Goal: Information Seeking & Learning: Learn about a topic

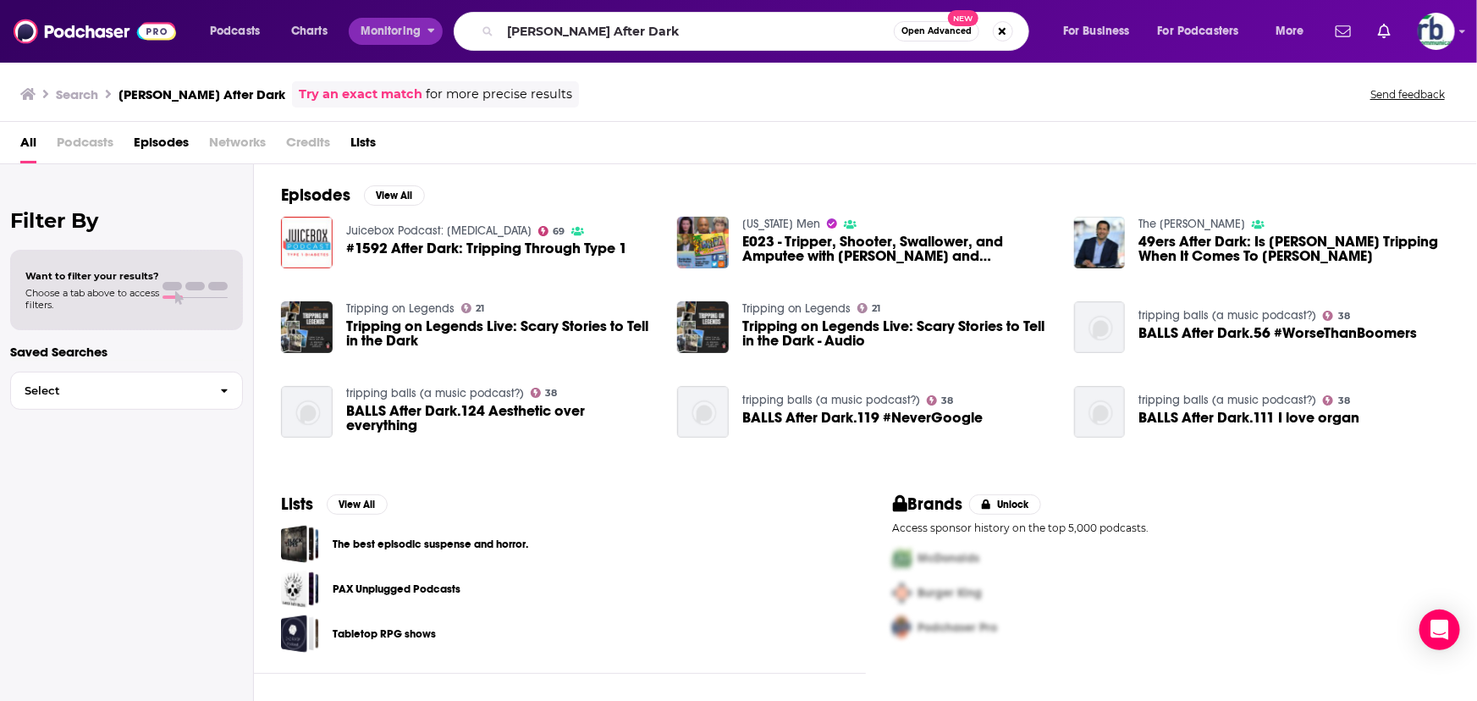
drag, startPoint x: 614, startPoint y: 30, endPoint x: 426, endPoint y: 25, distance: 187.9
click at [427, 25] on div "Podcasts Charts Monitoring [PERSON_NAME] After Dark Open Advanced New For Busin…" at bounding box center [759, 31] width 1122 height 39
click at [644, 41] on input "[PERSON_NAME] After Dark" at bounding box center [697, 31] width 394 height 27
drag, startPoint x: 645, startPoint y: 24, endPoint x: 955, endPoint y: 14, distance: 309.9
click at [955, 14] on div "[PERSON_NAME] Open Advanced New" at bounding box center [741, 31] width 575 height 39
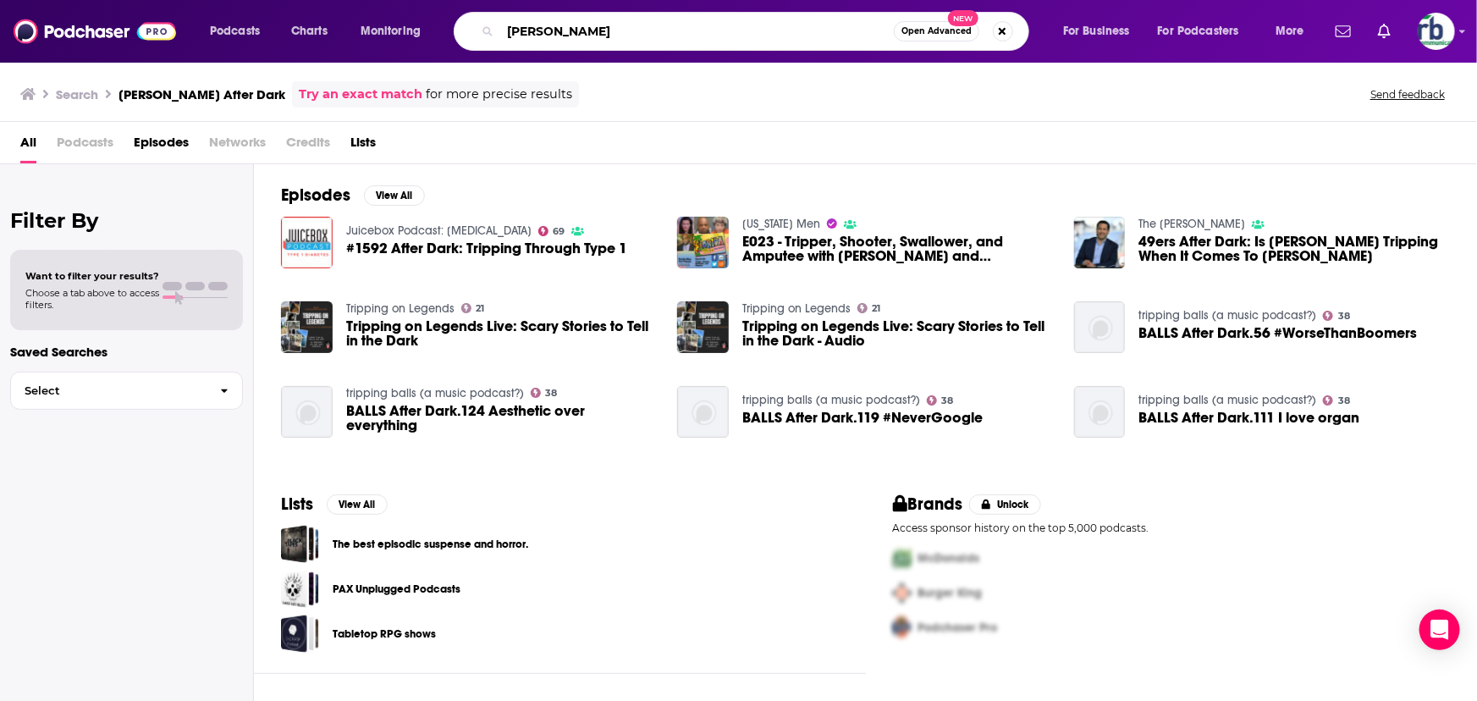
type input "[PERSON_NAME]"
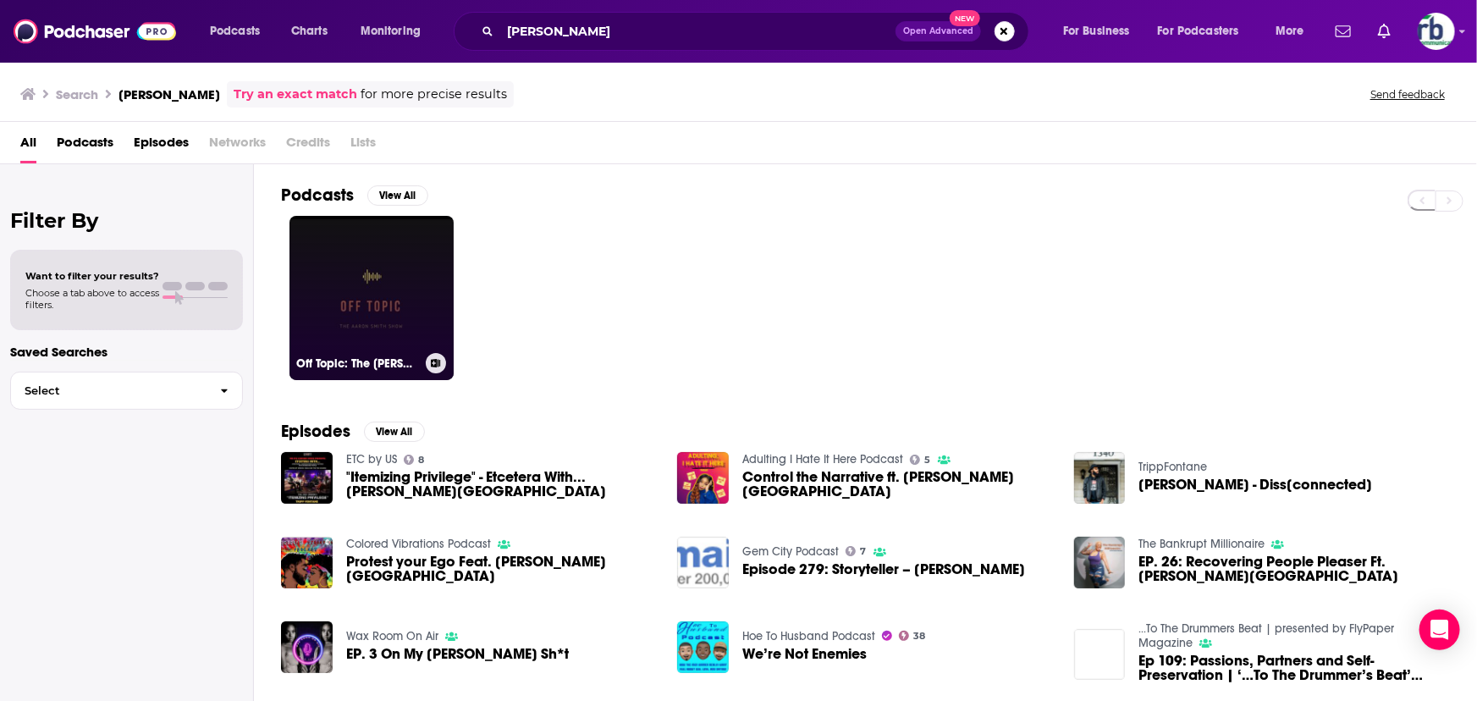
click at [380, 314] on link "Off Topic: The [PERSON_NAME] Show" at bounding box center [371, 298] width 164 height 164
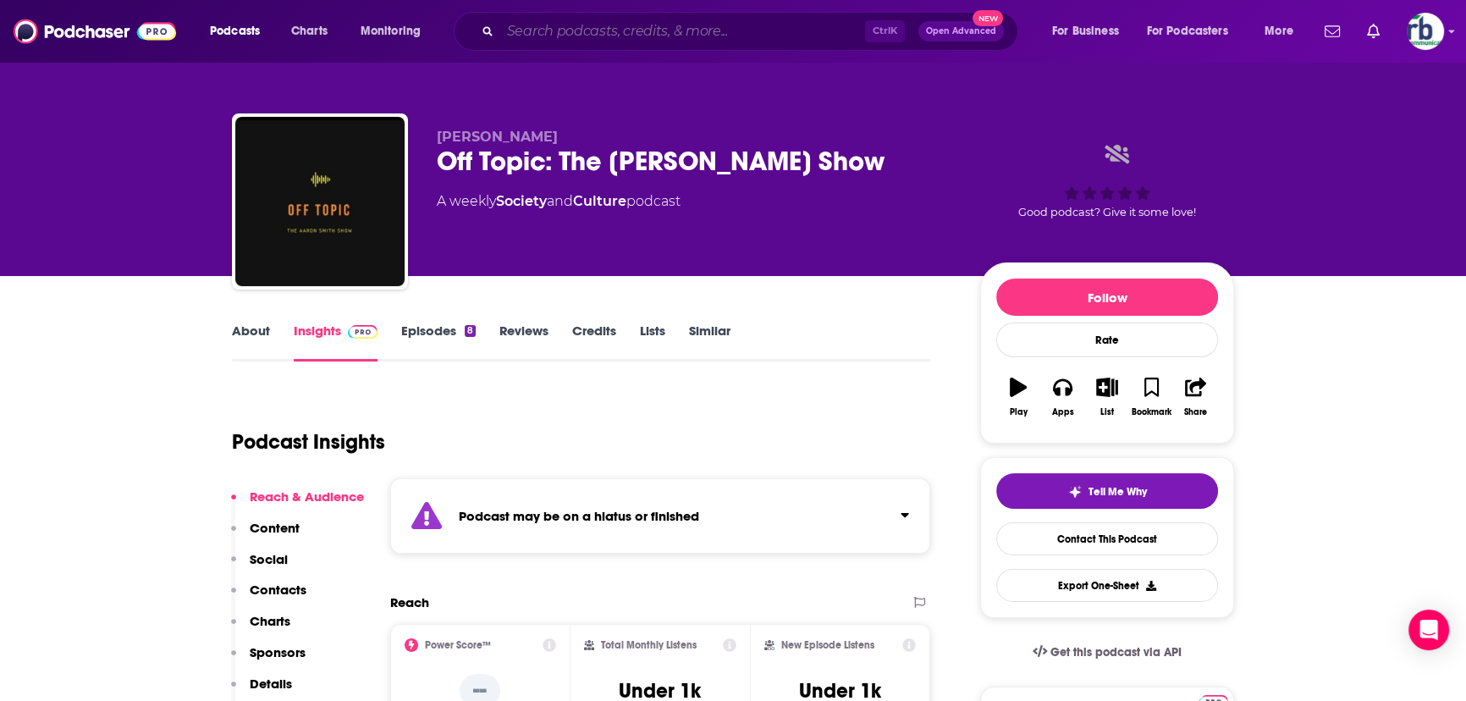
click at [537, 32] on input "Search podcasts, credits, & more..." at bounding box center [682, 31] width 365 height 27
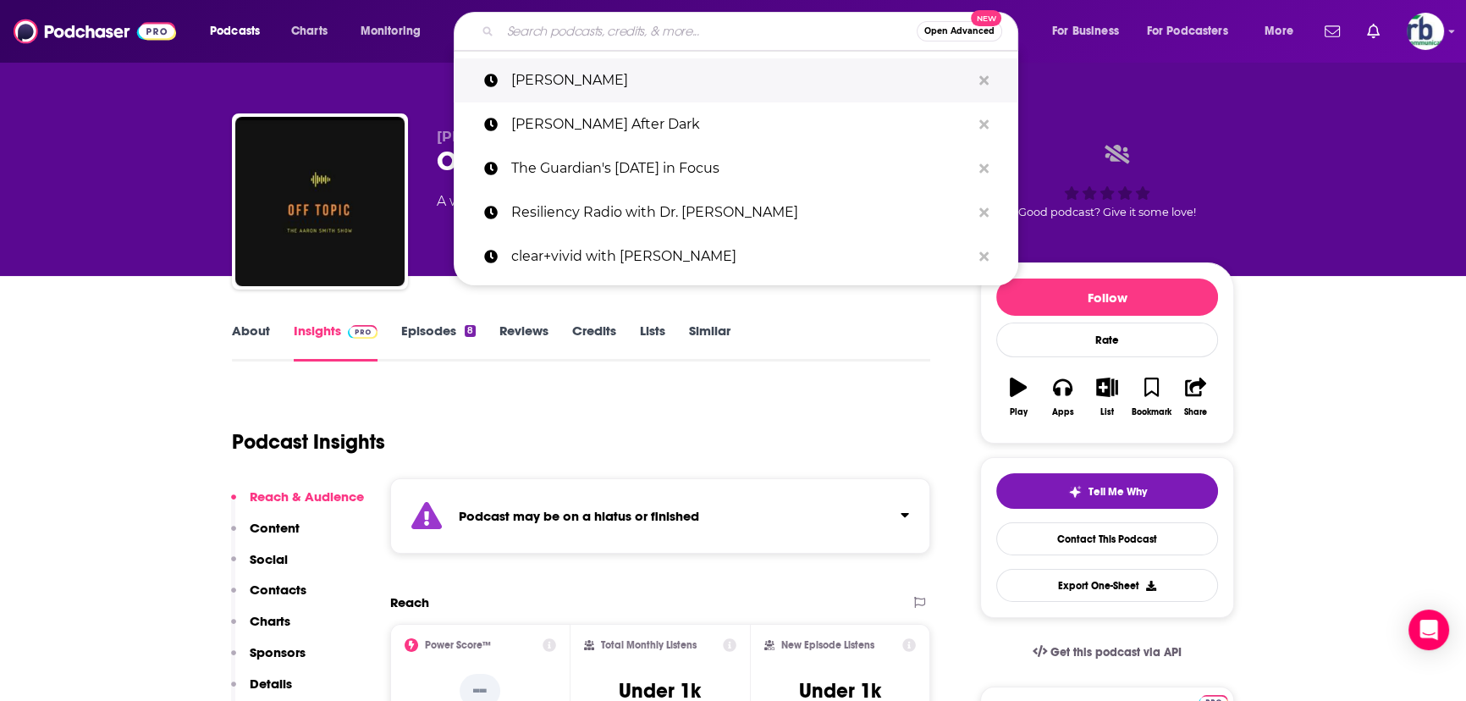
click at [558, 76] on p "[PERSON_NAME]" at bounding box center [741, 80] width 460 height 44
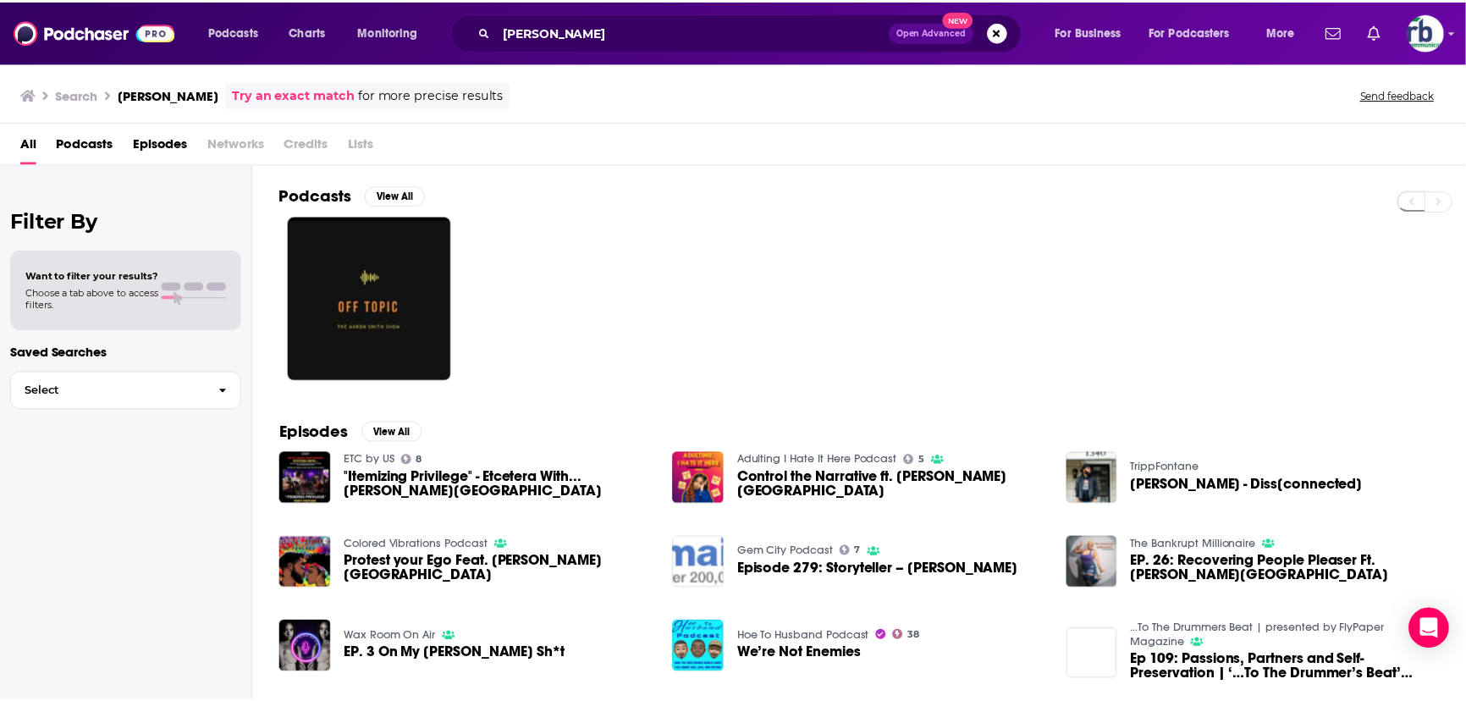
scroll to position [76, 0]
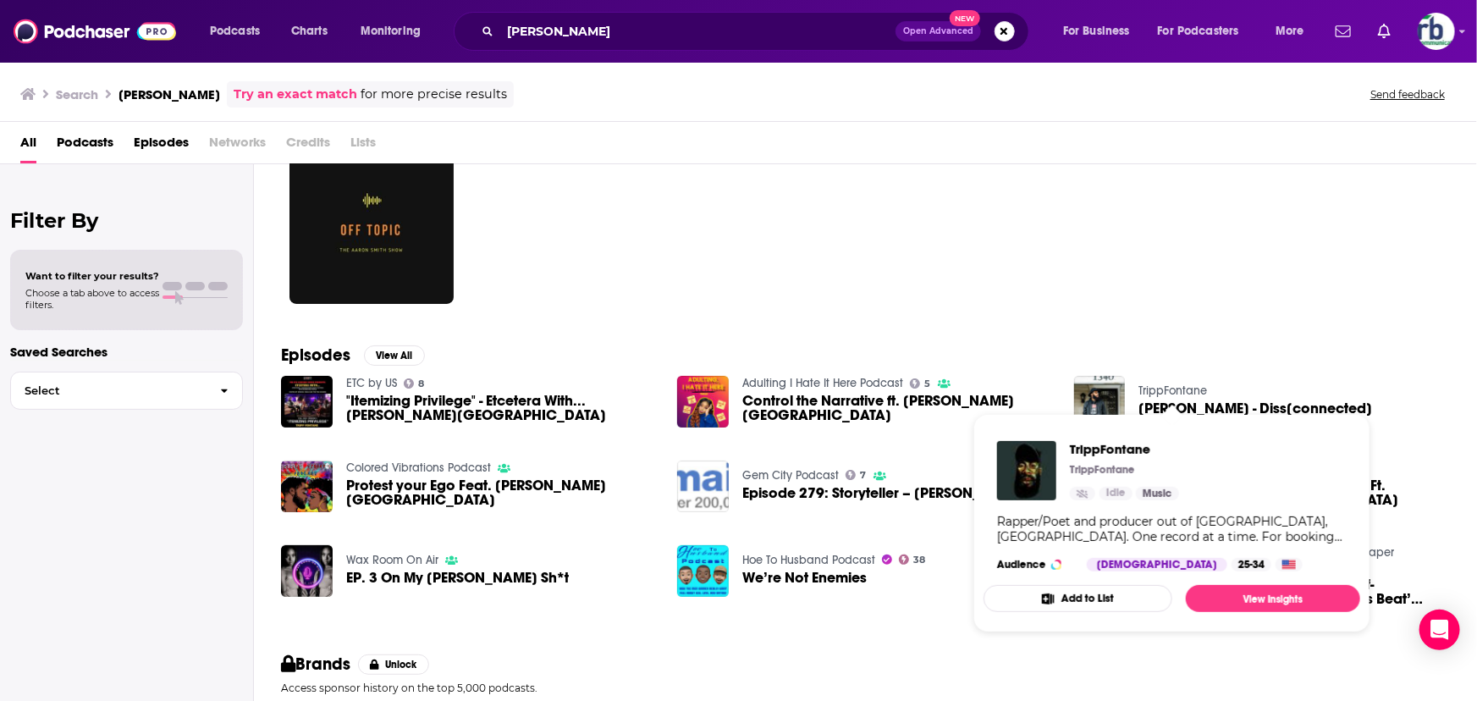
click at [1153, 390] on link "TrippFontane" at bounding box center [1172, 390] width 69 height 14
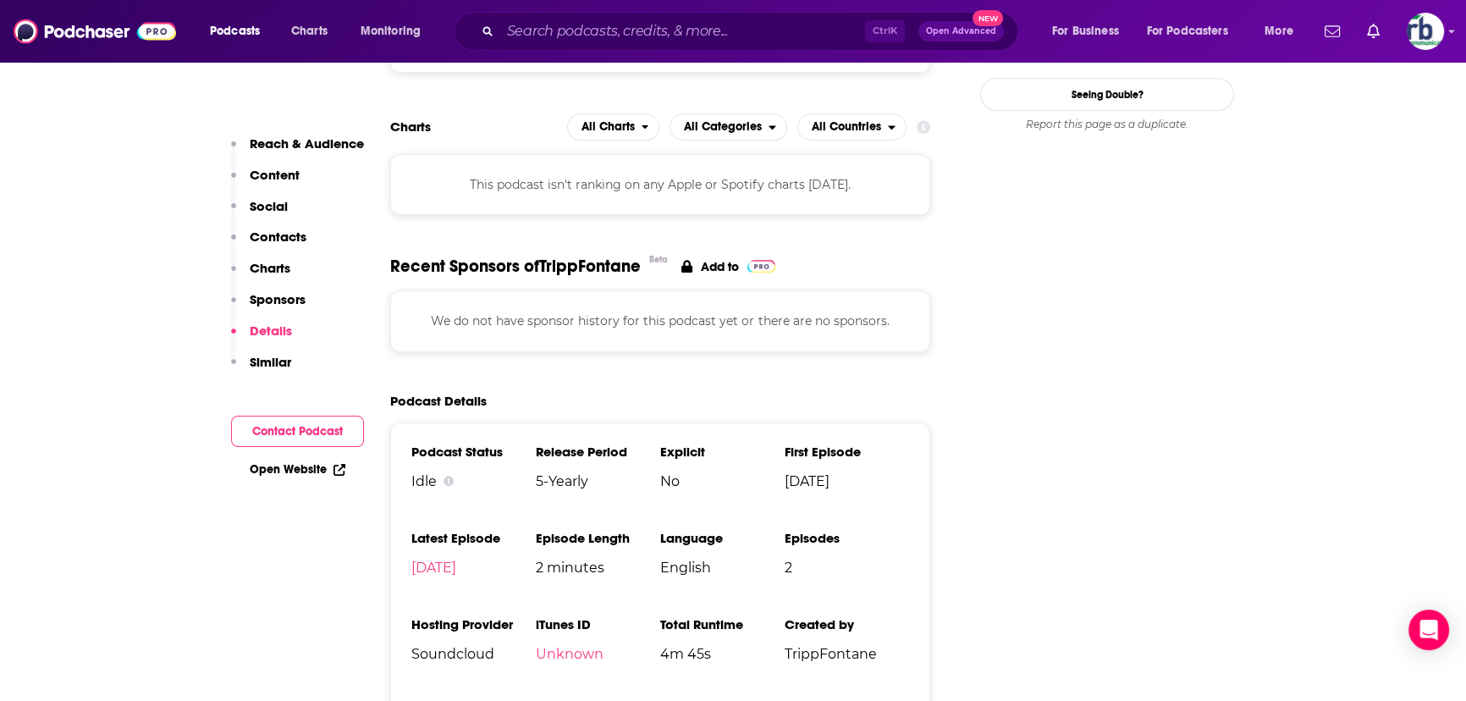
scroll to position [1693, 0]
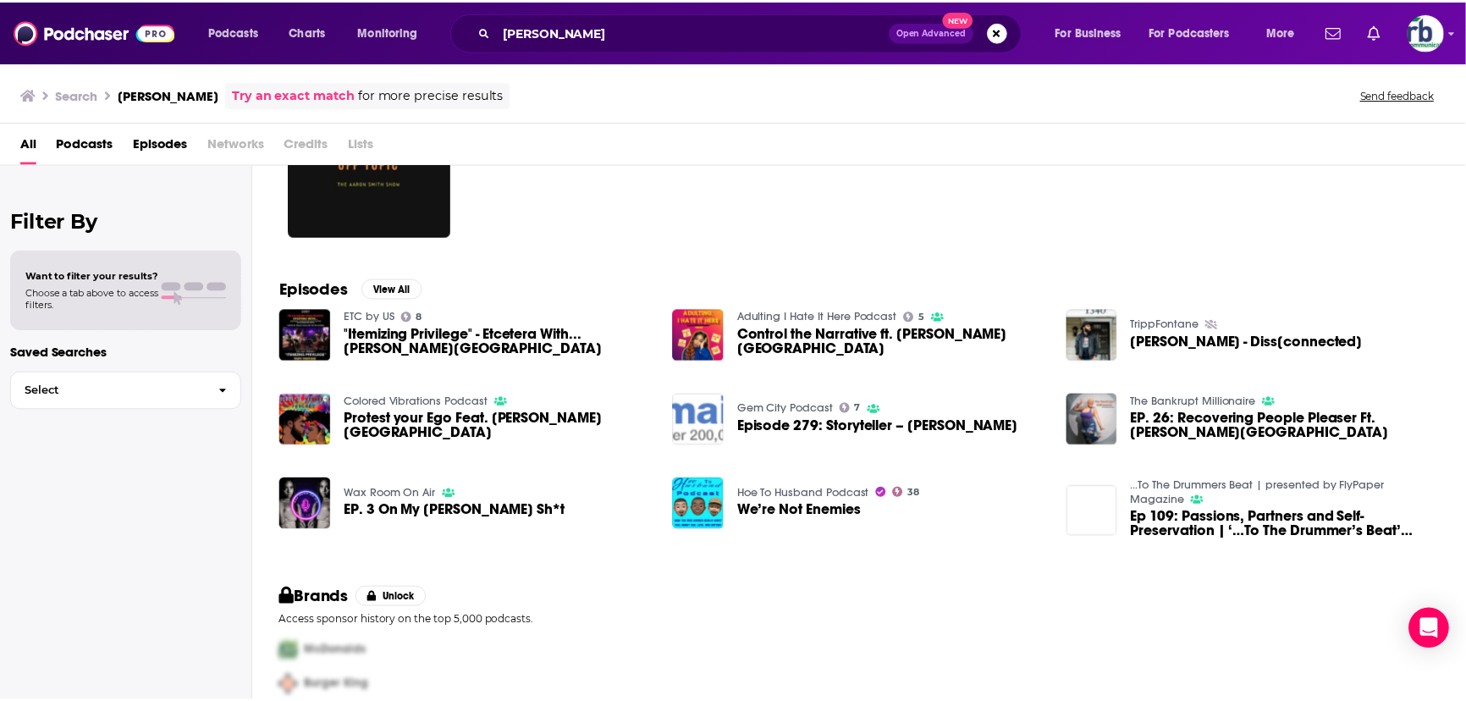
scroll to position [153, 0]
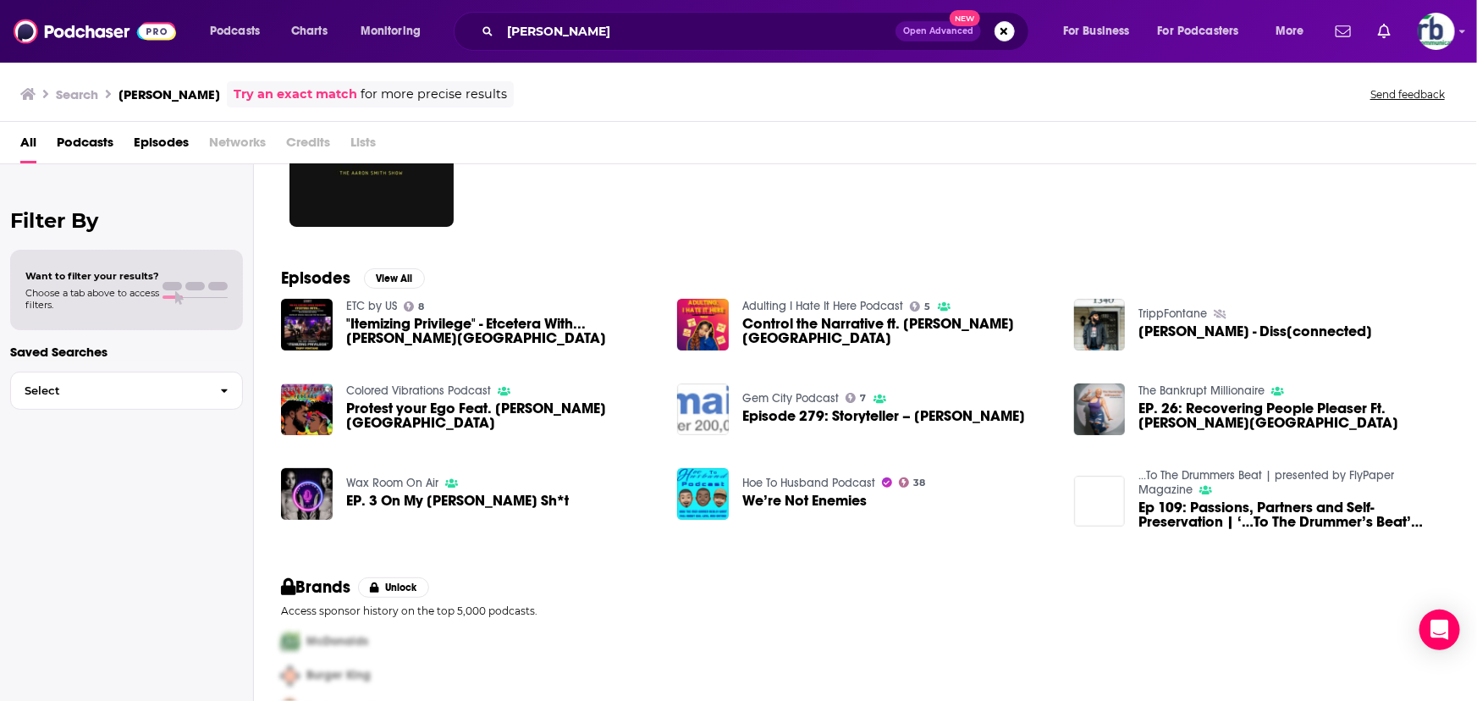
click at [411, 413] on span "Protest your Ego Feat. [PERSON_NAME][GEOGRAPHIC_DATA]" at bounding box center [501, 415] width 311 height 29
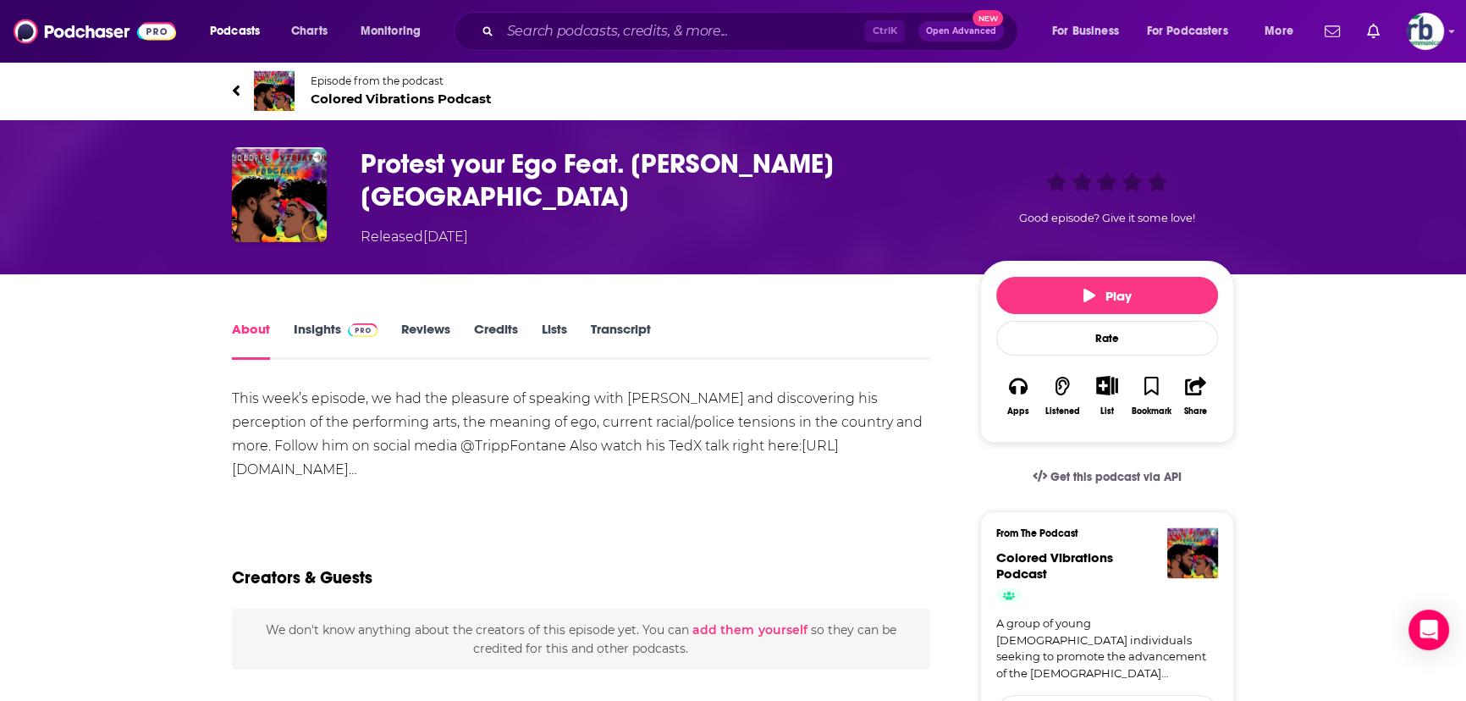
click at [296, 321] on link "Insights" at bounding box center [336, 340] width 84 height 39
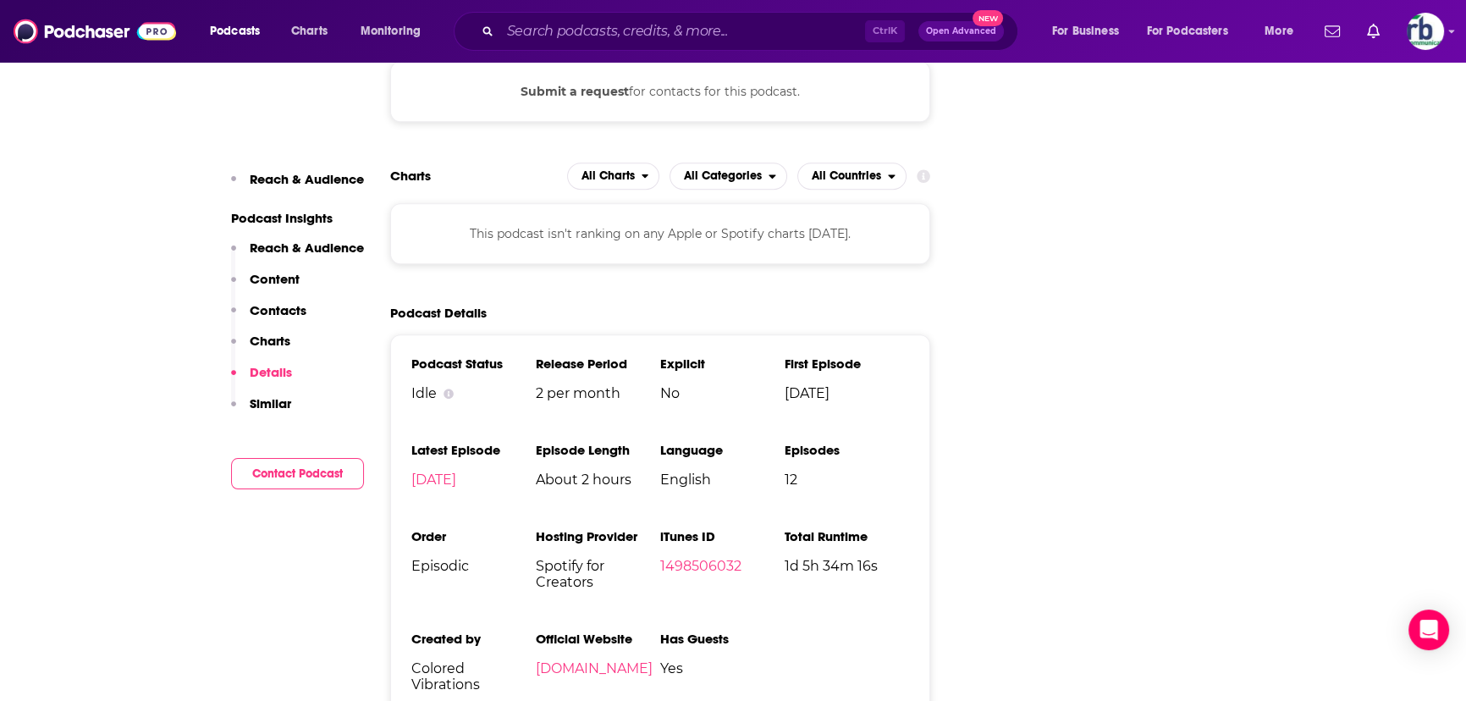
scroll to position [2000, 0]
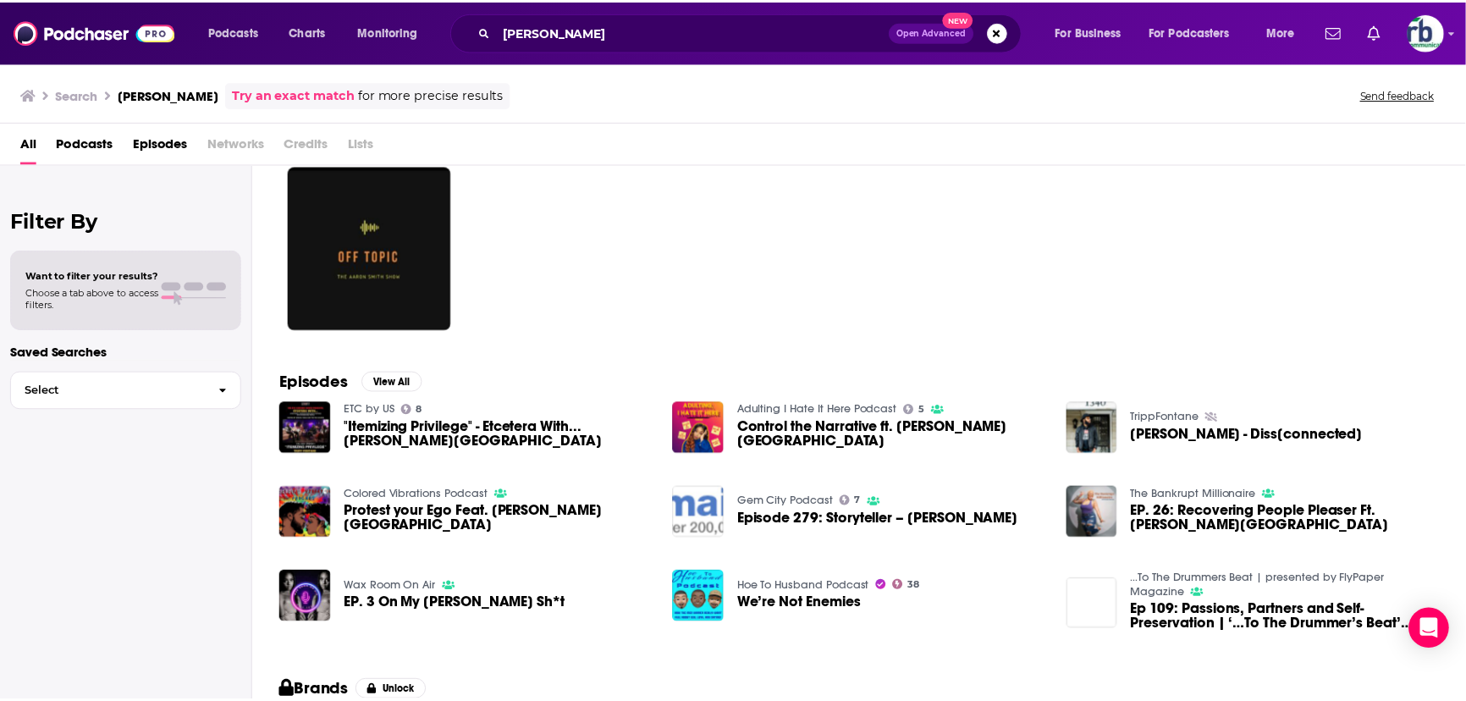
scroll to position [153, 0]
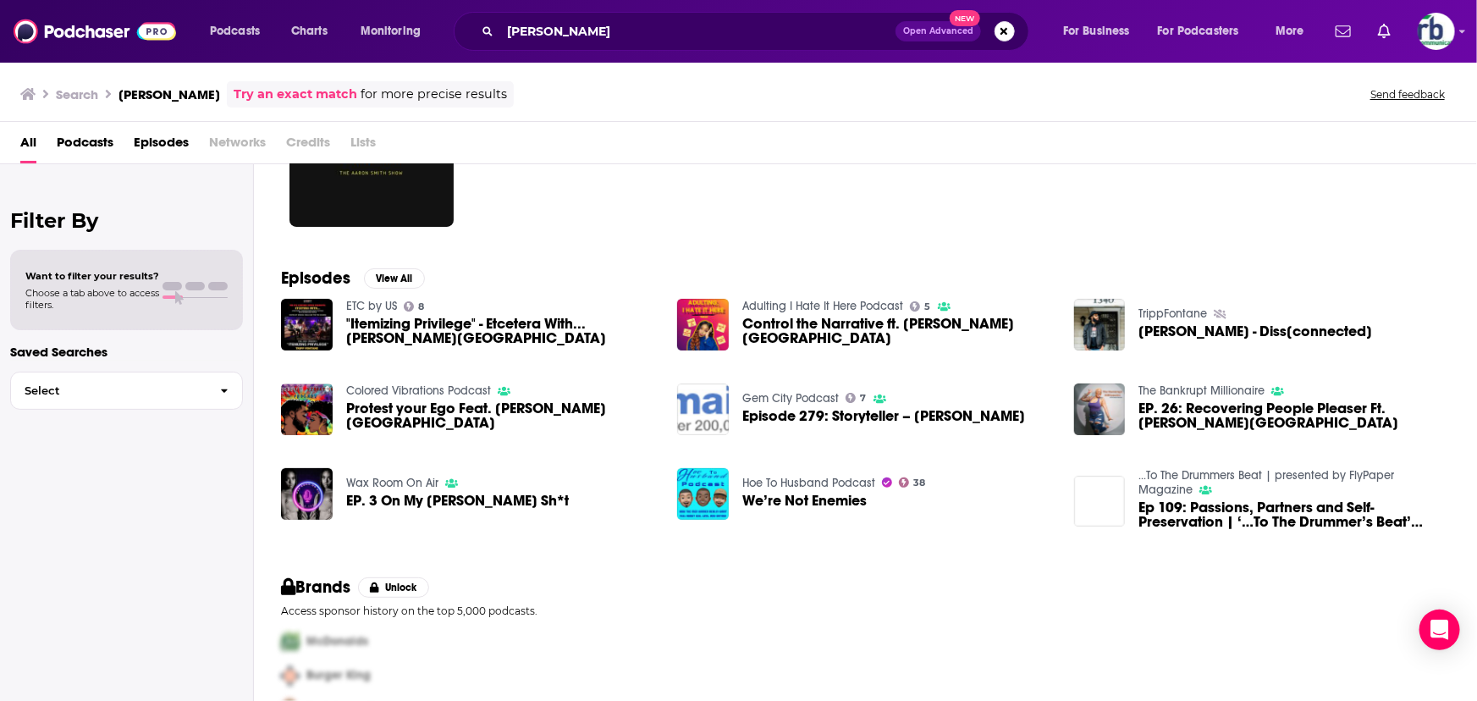
click at [402, 497] on span "EP. 3 On My [PERSON_NAME] Sh*t" at bounding box center [457, 500] width 223 height 14
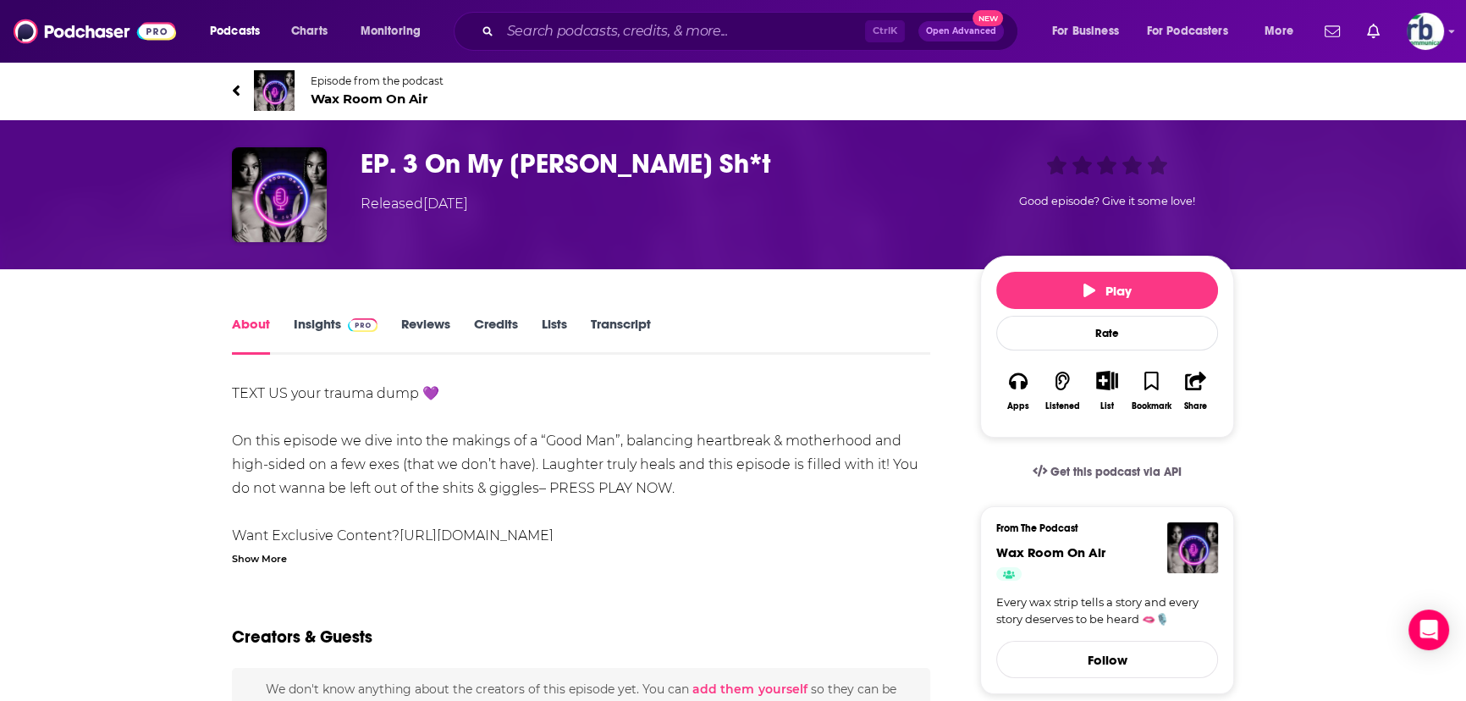
click at [313, 326] on link "Insights" at bounding box center [336, 335] width 84 height 39
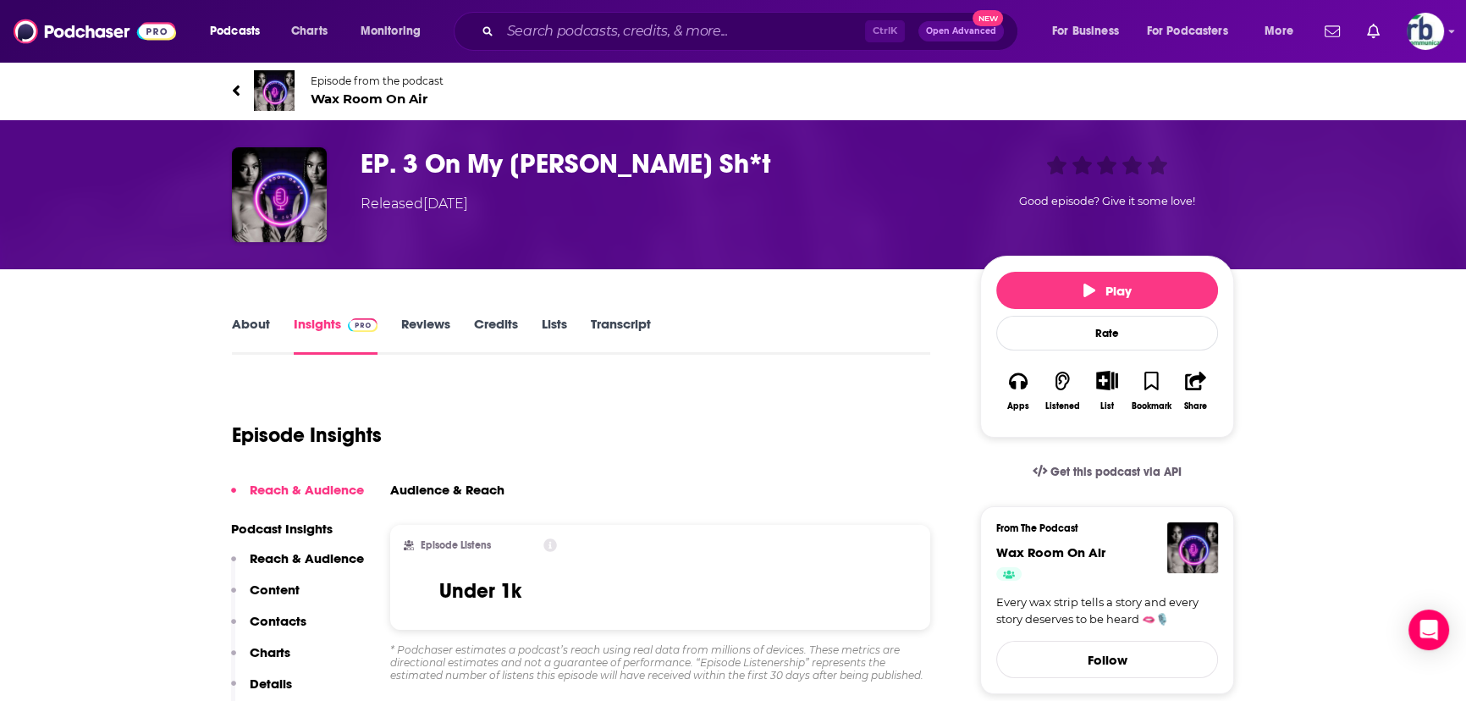
drag, startPoint x: 59, startPoint y: 0, endPoint x: 476, endPoint y: 229, distance: 475.4
click at [476, 229] on div "EP. 3 On My [PERSON_NAME] Sh*t Released [DATE] Good episode? Give it some love!" at bounding box center [733, 194] width 1002 height 95
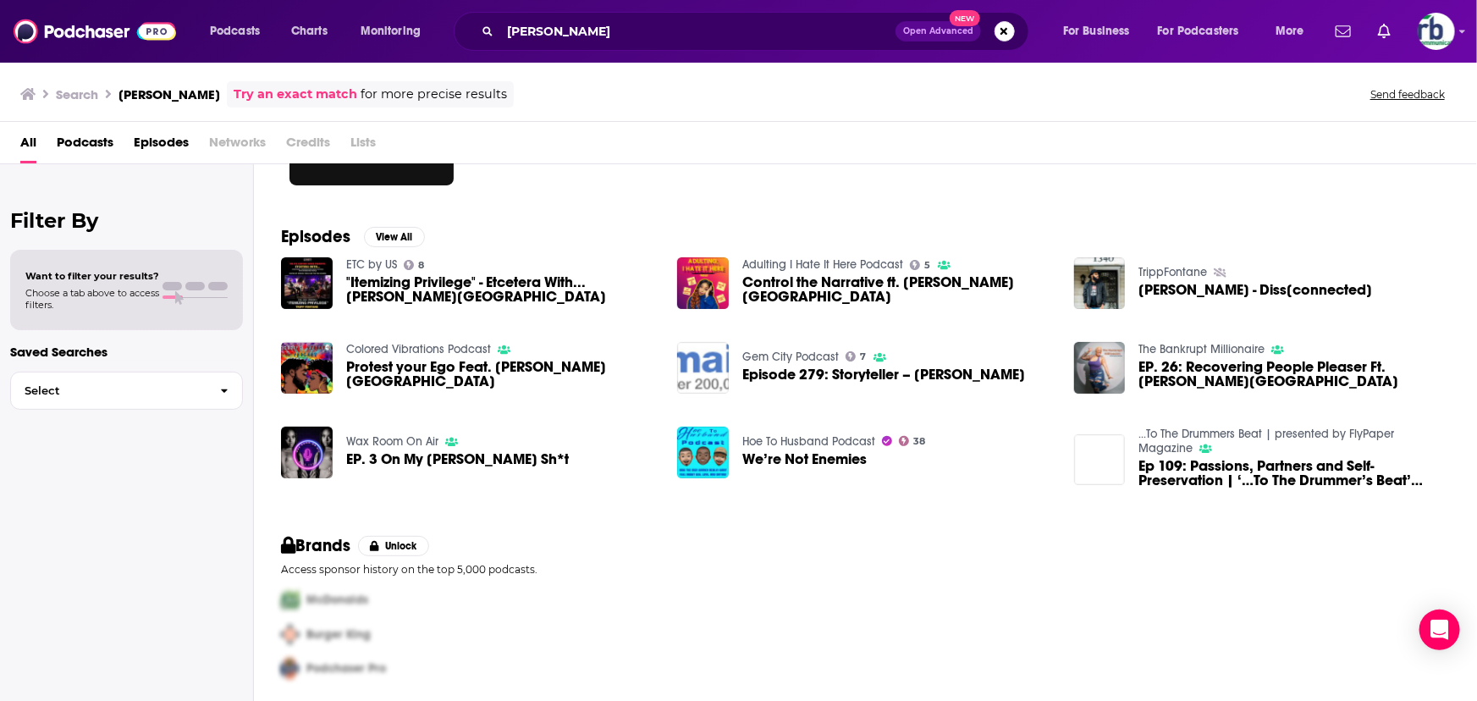
scroll to position [197, 0]
